Goal: Browse casually: Explore the website without a specific task or goal

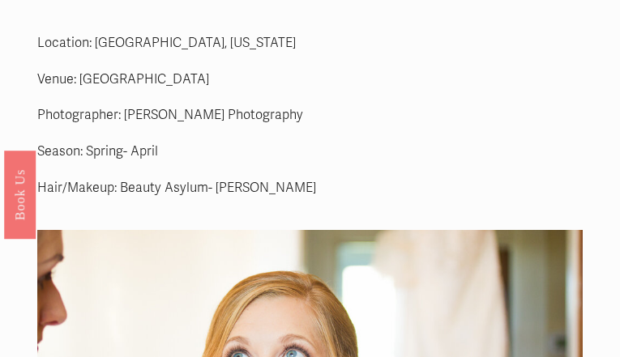
scroll to position [1779, 0]
